Goal: Find specific page/section: Find specific page/section

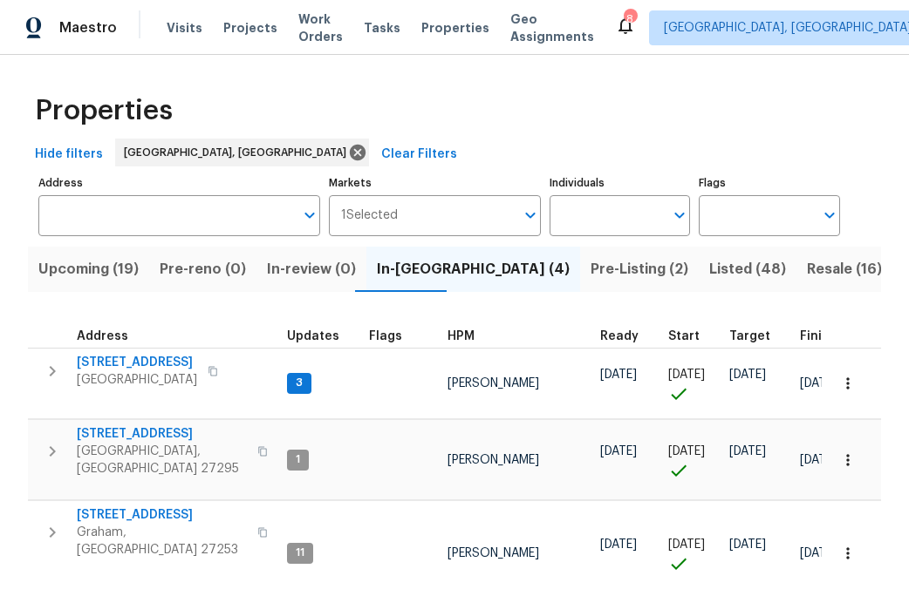
scroll to position [135, 0]
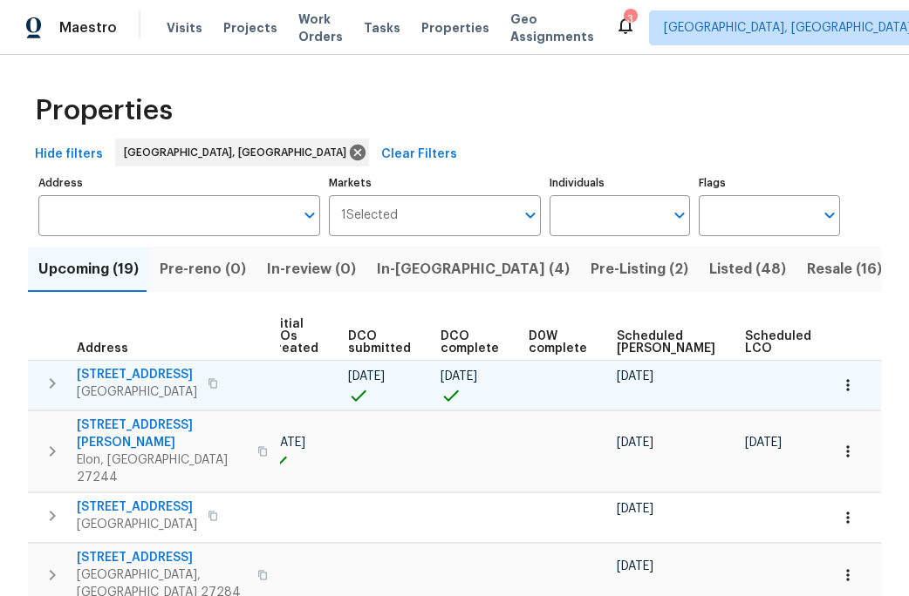
scroll to position [0, 276]
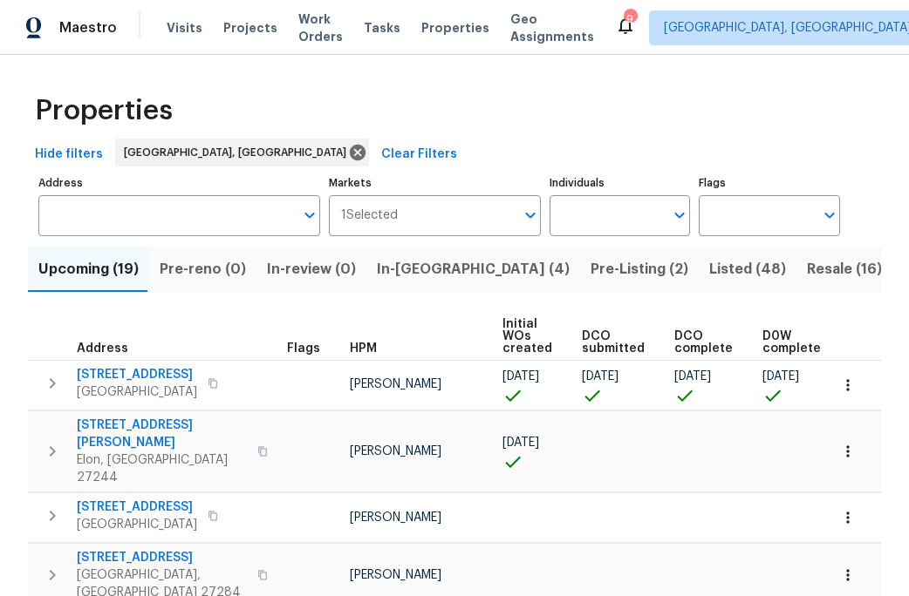
click at [807, 268] on span "Resale (16)" at bounding box center [844, 269] width 75 height 24
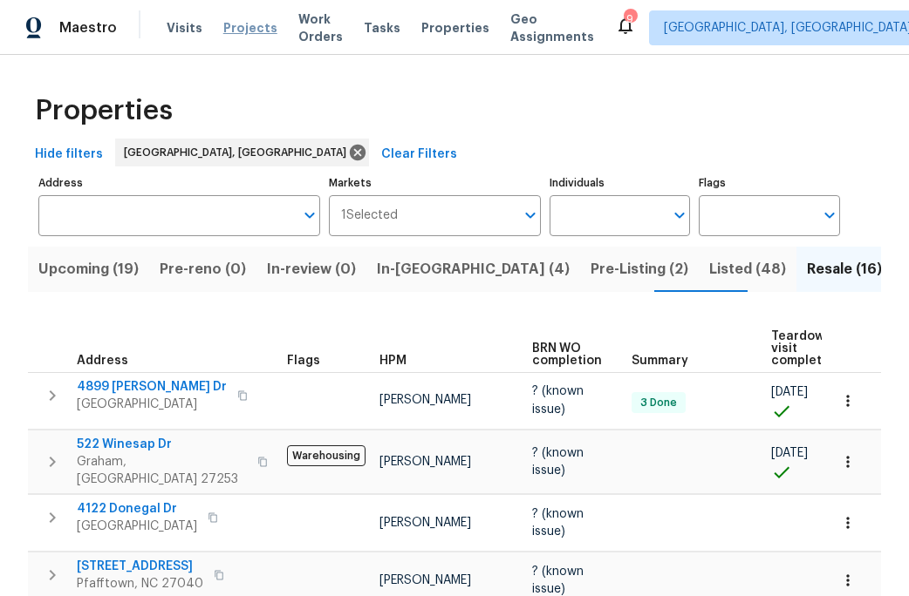
click at [235, 26] on span "Projects" at bounding box center [250, 27] width 54 height 17
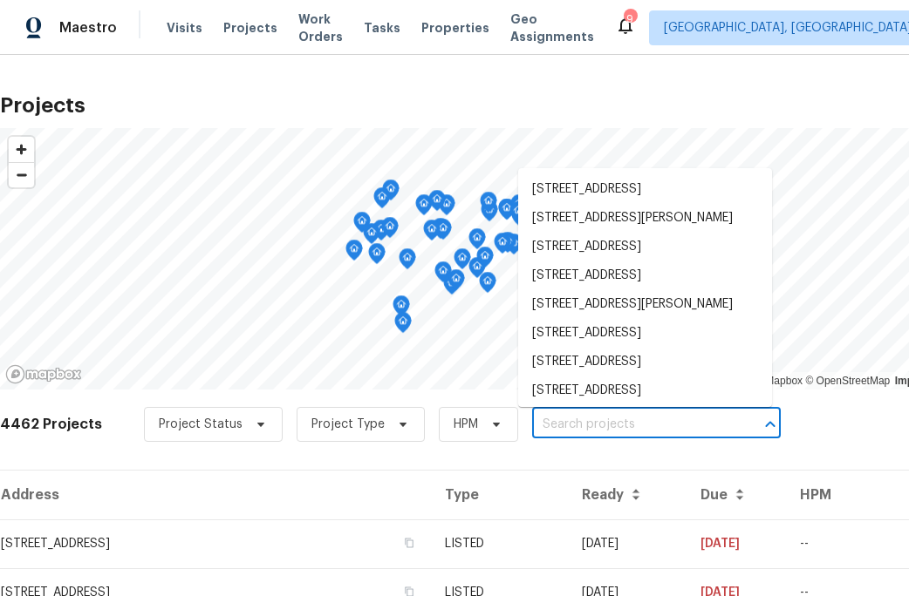
click at [561, 419] on input "text" at bounding box center [632, 425] width 200 height 27
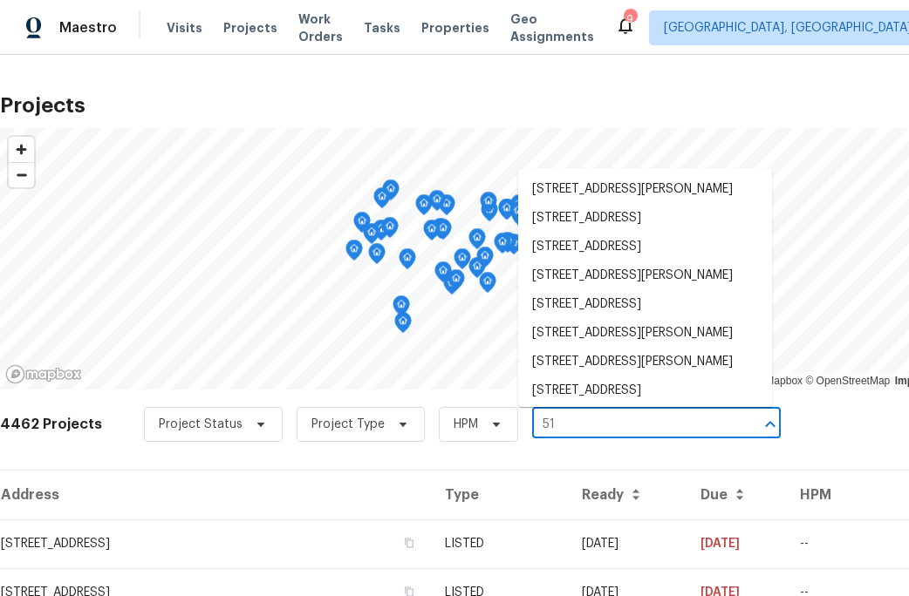
type input "5"
type input "615"
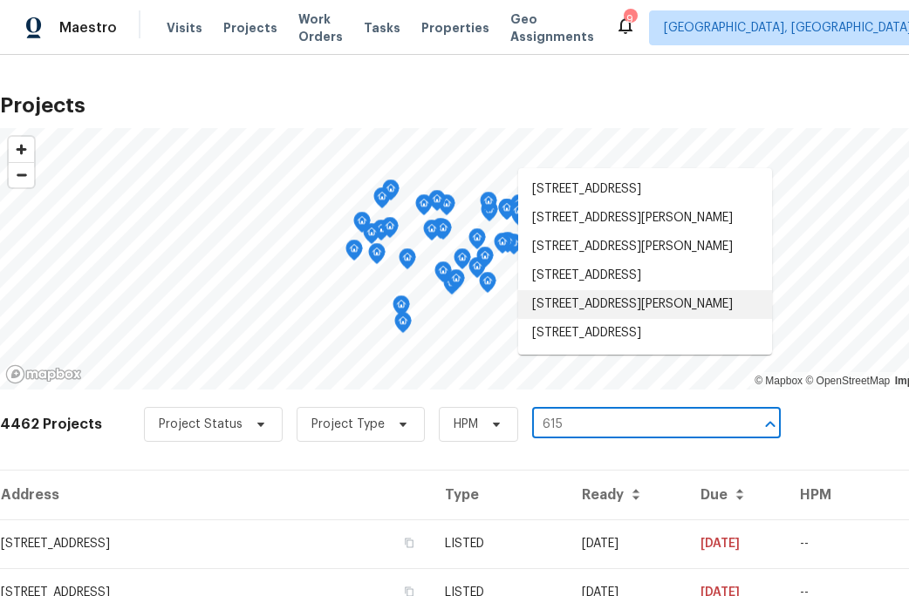
click at [601, 319] on li "615 Walnut Crossing Dr, Whitsett, NC 27377" at bounding box center [645, 304] width 254 height 29
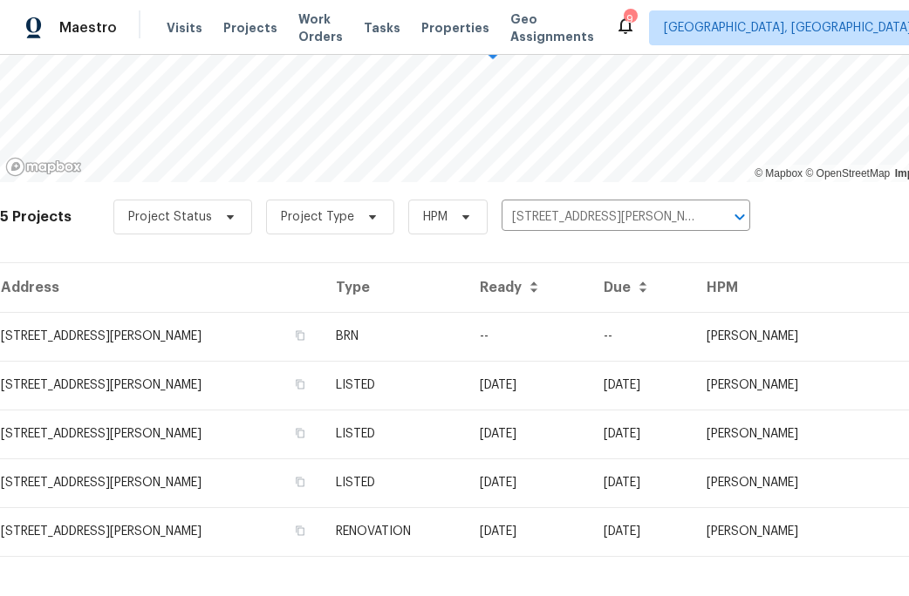
scroll to position [223, 0]
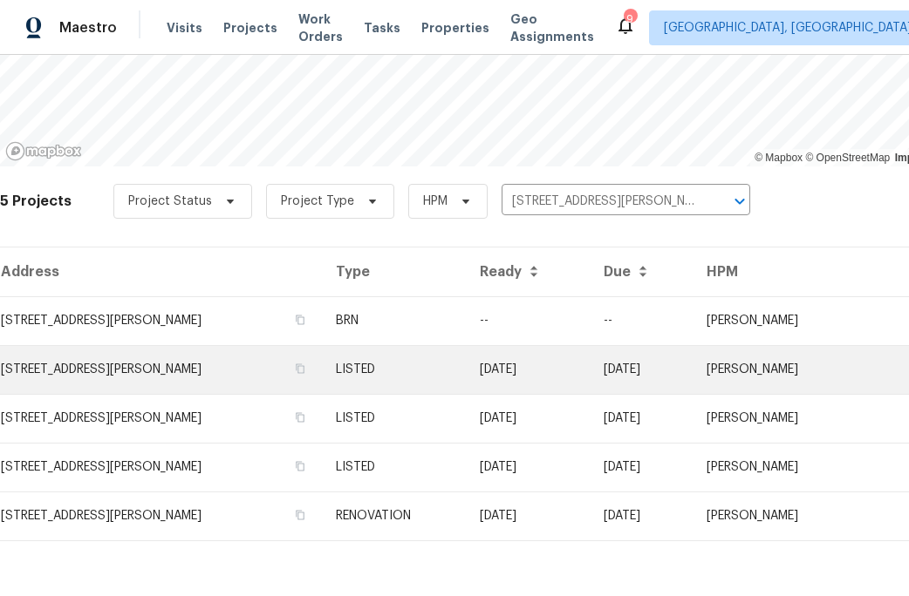
click at [322, 384] on td "615 Walnut Crossing Dr, Whitsett, NC 27377" at bounding box center [161, 369] width 322 height 49
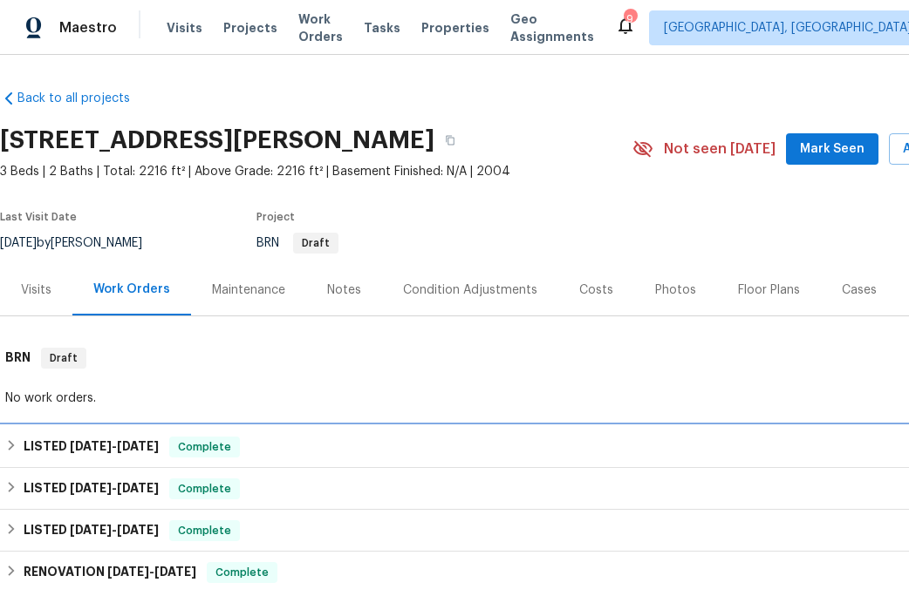
click at [114, 453] on h6 "LISTED 7/28/25 - 8/5/25" at bounding box center [91, 447] width 135 height 21
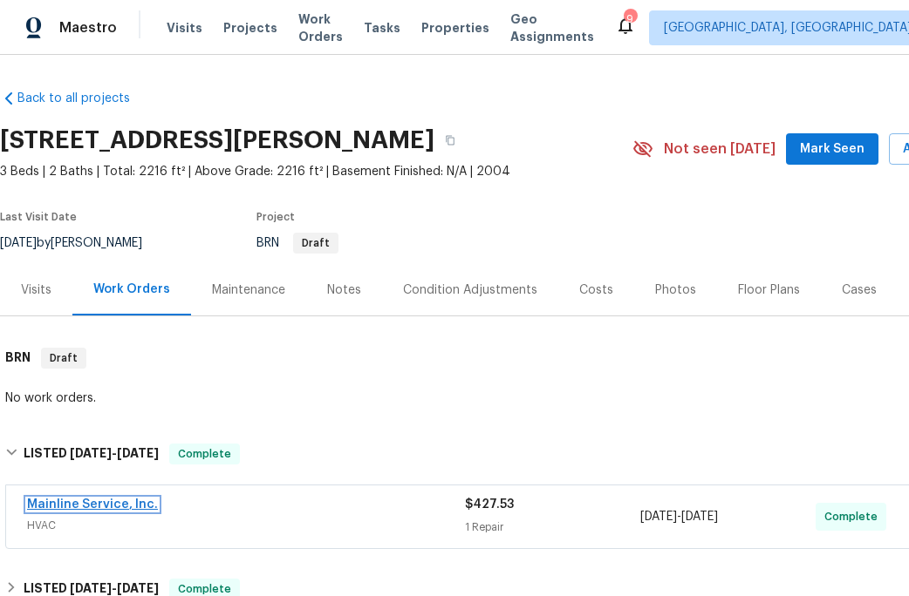
click at [120, 505] on link "Mainline Service, Inc." at bounding box center [92, 505] width 131 height 12
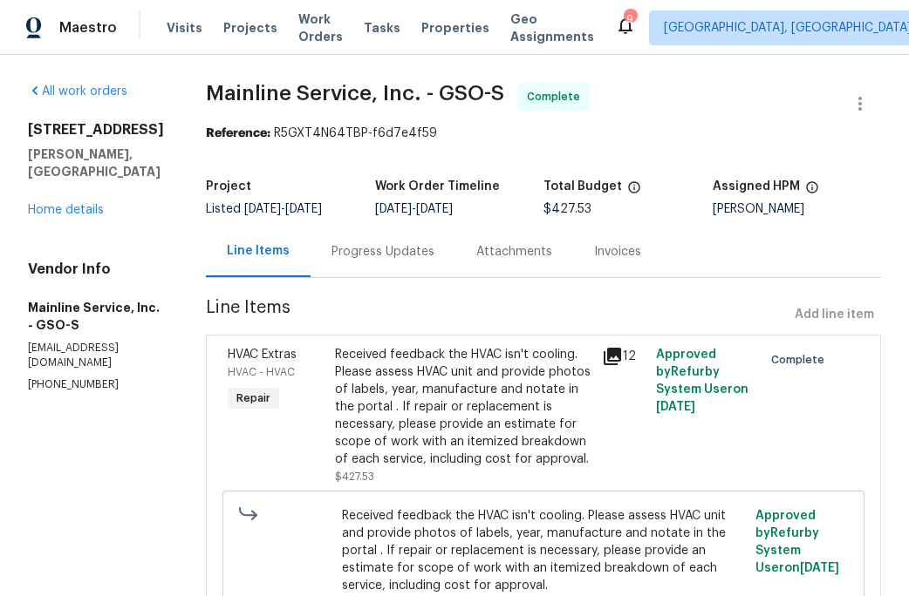
click at [432, 256] on div "Progress Updates" at bounding box center [382, 251] width 103 height 17
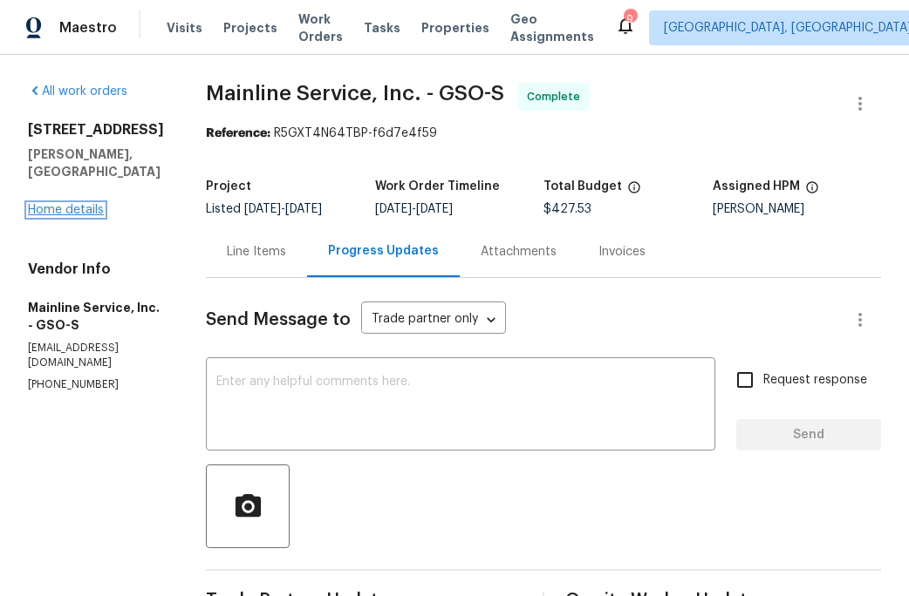
click at [84, 211] on link "Home details" at bounding box center [66, 210] width 76 height 12
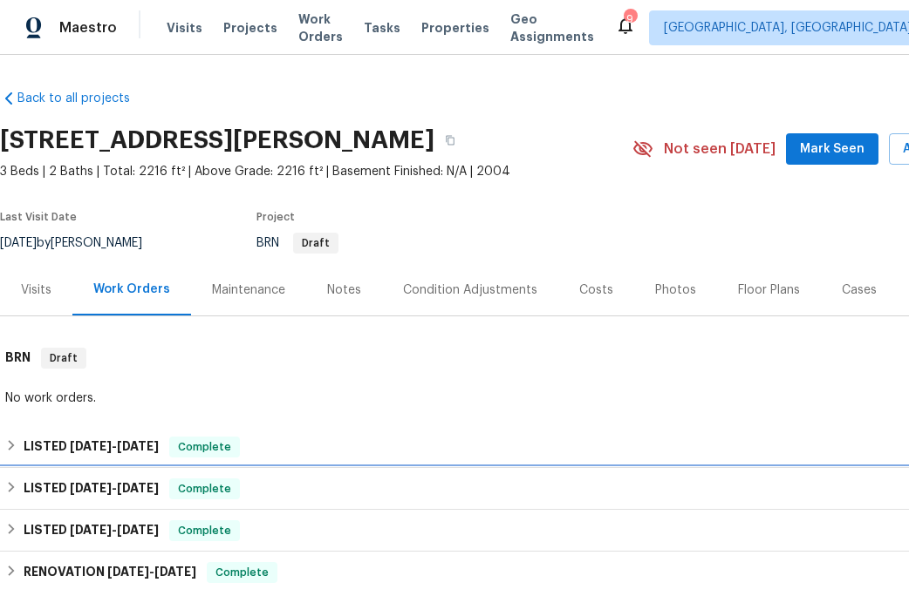
click at [125, 476] on div "LISTED 6/12/25 - 6/14/25 Complete" at bounding box center [492, 489] width 985 height 42
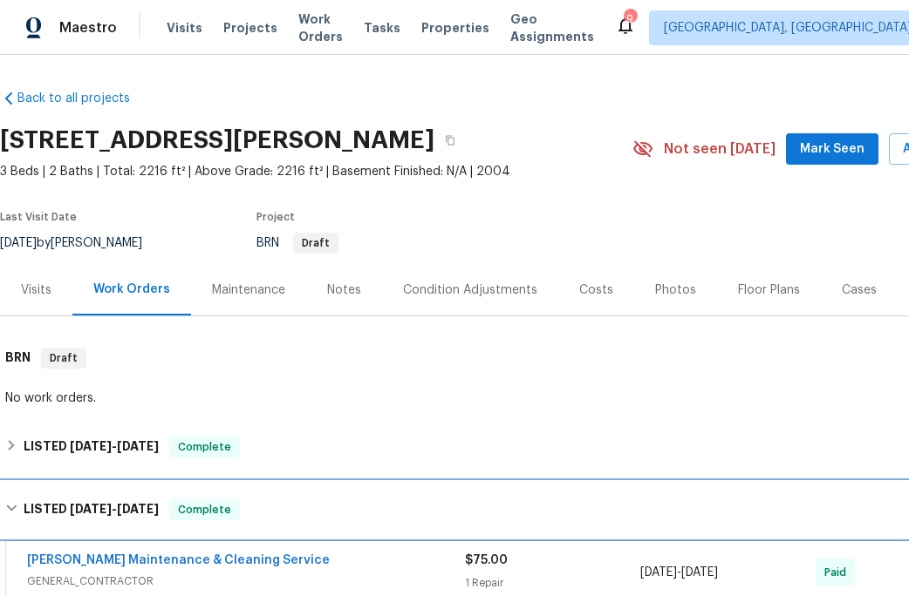
click at [122, 512] on span "6/12/25 - 6/14/25" at bounding box center [114, 509] width 89 height 12
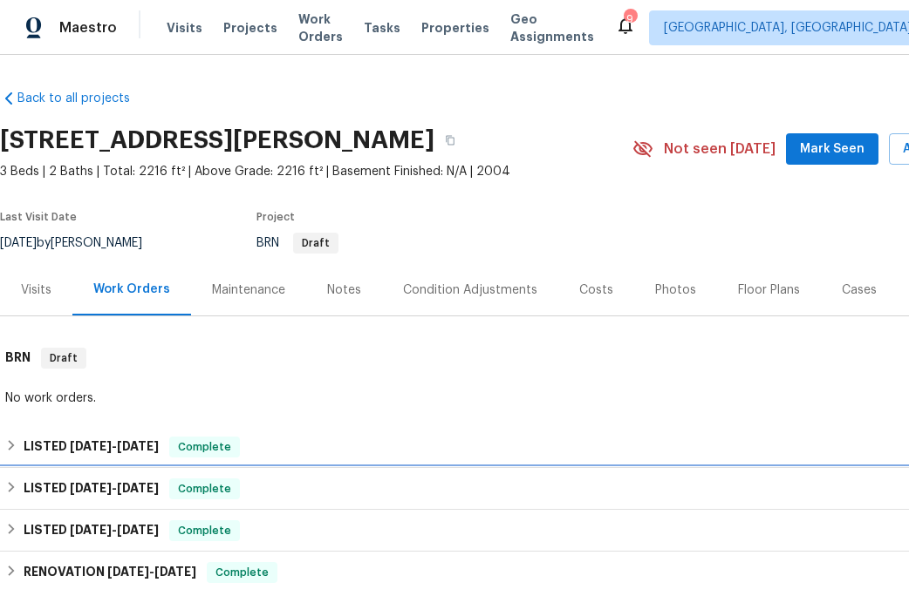
click at [112, 499] on h6 "LISTED 6/12/25 - 6/14/25" at bounding box center [91, 489] width 135 height 21
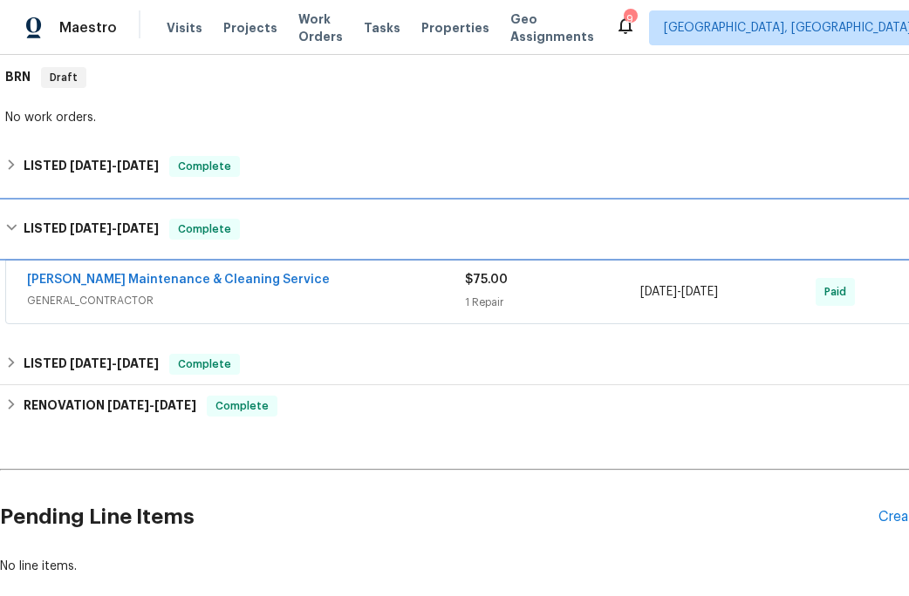
scroll to position [283, 0]
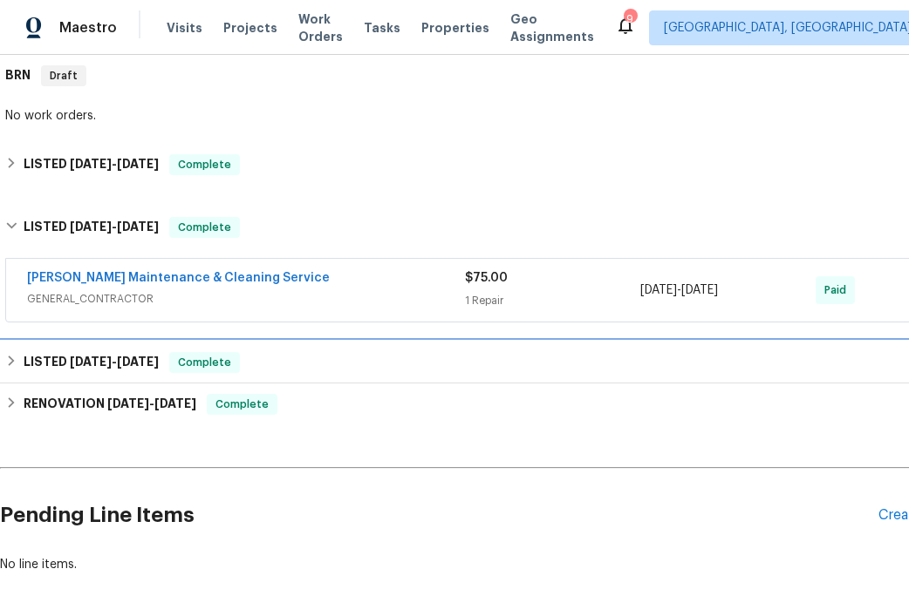
click at [112, 363] on span "5/31/25 - 6/2/25" at bounding box center [114, 362] width 89 height 12
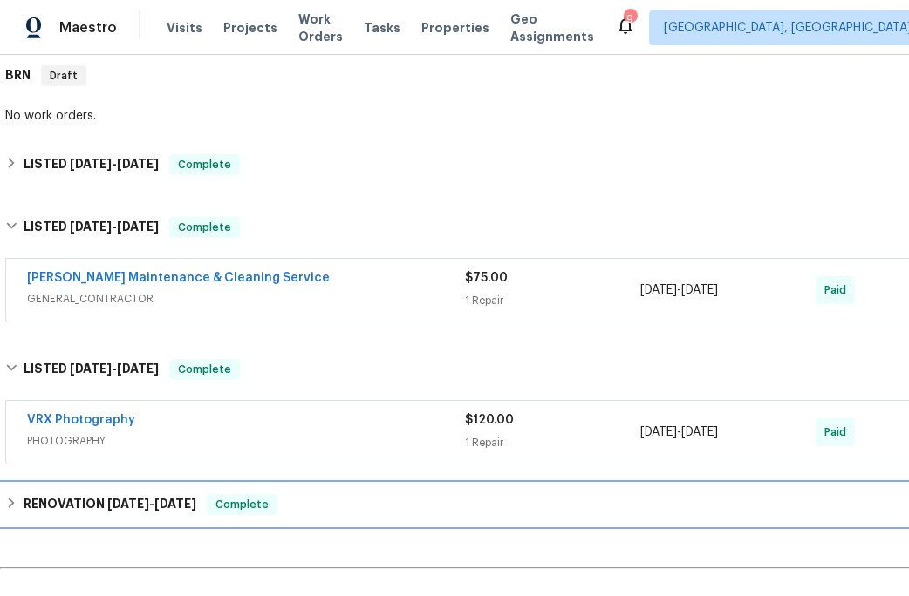
click at [112, 500] on span "5/21/25" at bounding box center [128, 504] width 42 height 12
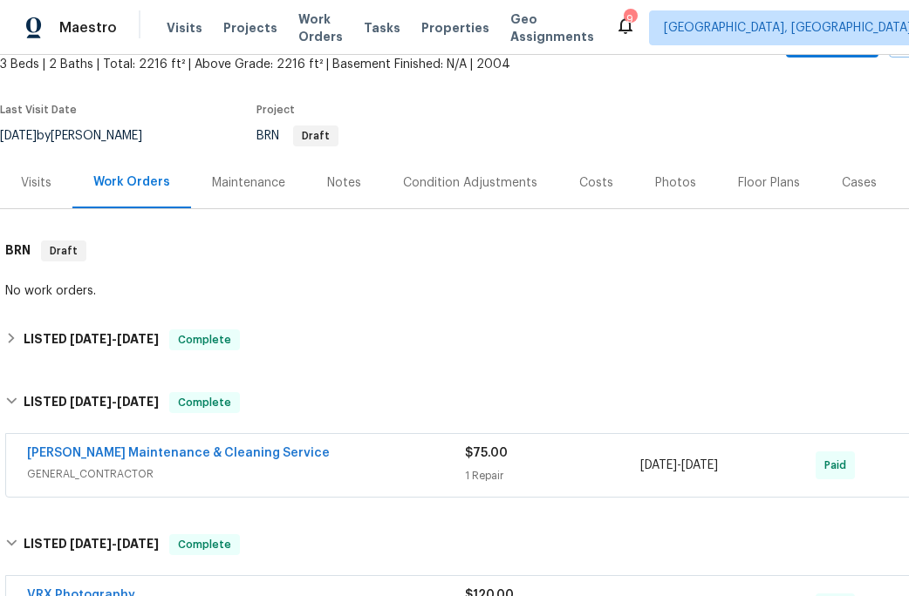
scroll to position [0, 0]
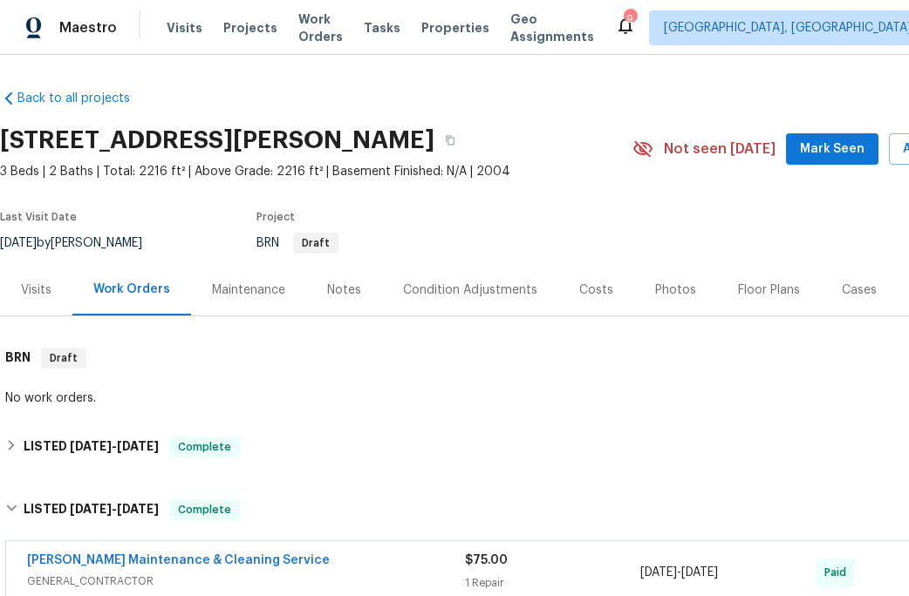
click at [812, 142] on span "Mark Seen" at bounding box center [832, 150] width 65 height 22
